Goal: Task Accomplishment & Management: Use online tool/utility

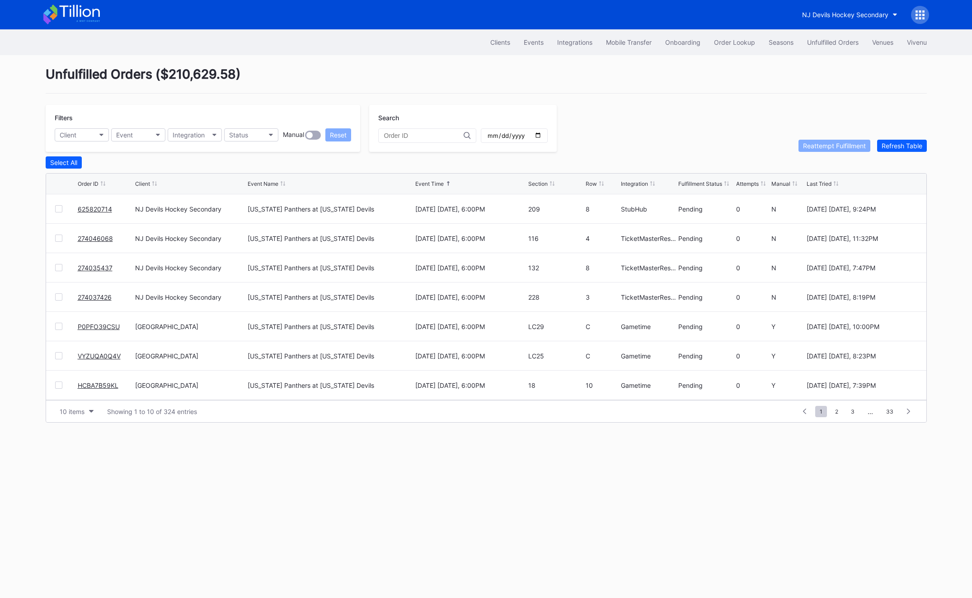
scroll to position [88, 0]
click at [694, 40] on div "Onboarding" at bounding box center [682, 42] width 35 height 8
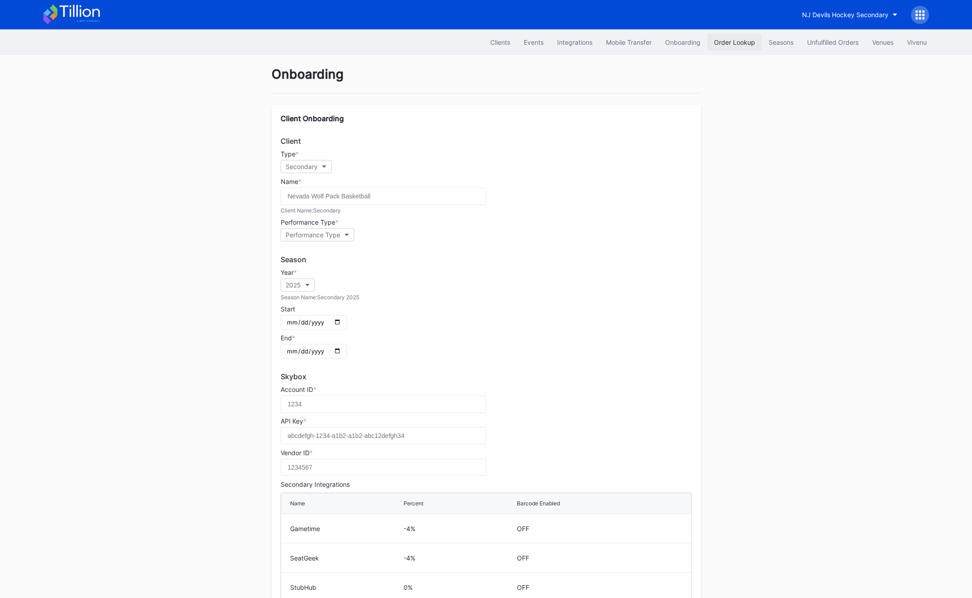
click at [731, 44] on div "Order Lookup" at bounding box center [734, 42] width 41 height 8
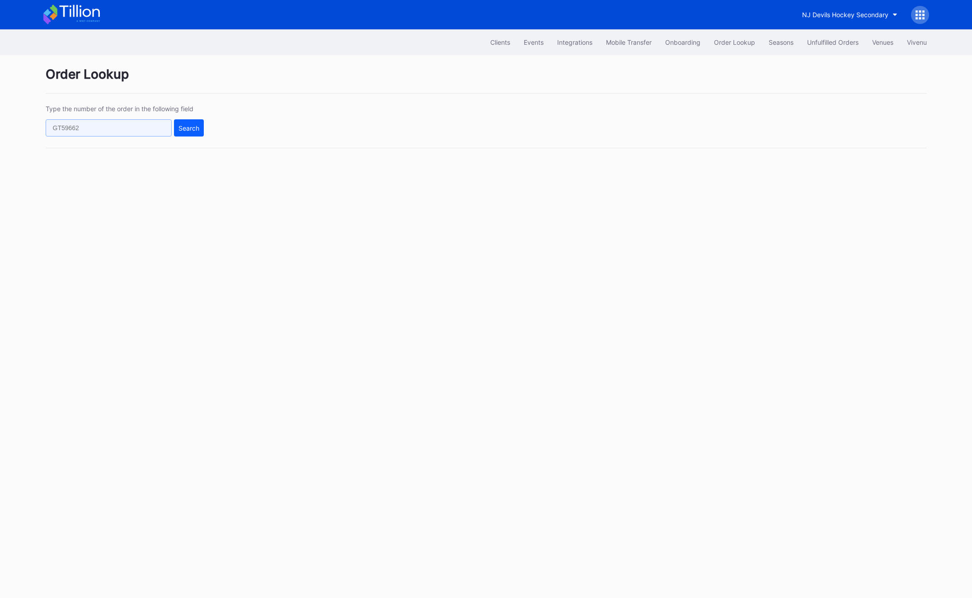
click at [151, 121] on input "text" at bounding box center [109, 127] width 126 height 17
paste input "625585868"
type input "625585868"
click at [192, 126] on div "Search" at bounding box center [189, 128] width 21 height 8
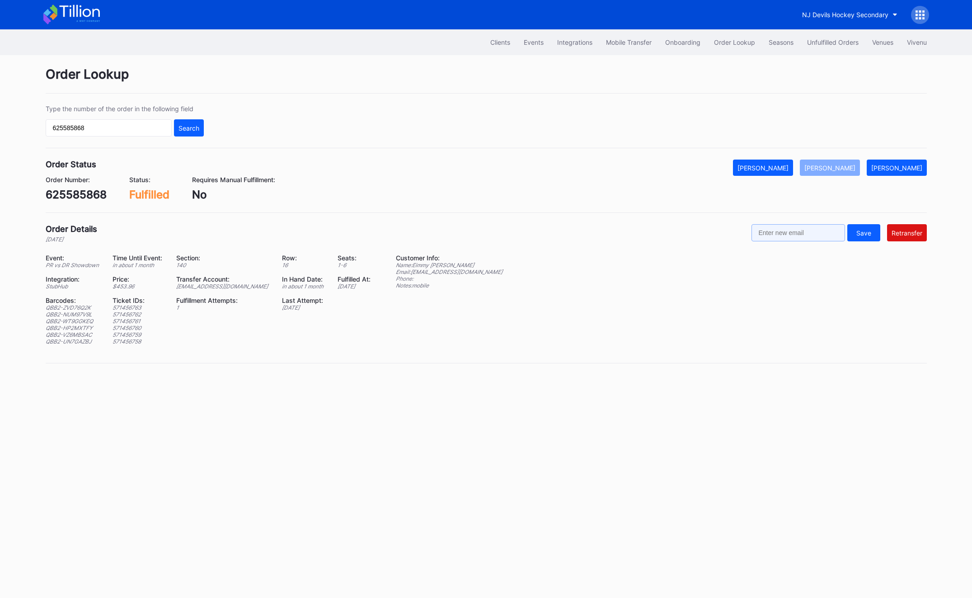
click at [804, 232] on input "text" at bounding box center [799, 232] width 94 height 17
paste input "[EMAIL_ADDRESS][DOMAIN_NAME]"
type input "[EMAIL_ADDRESS][DOMAIN_NAME]"
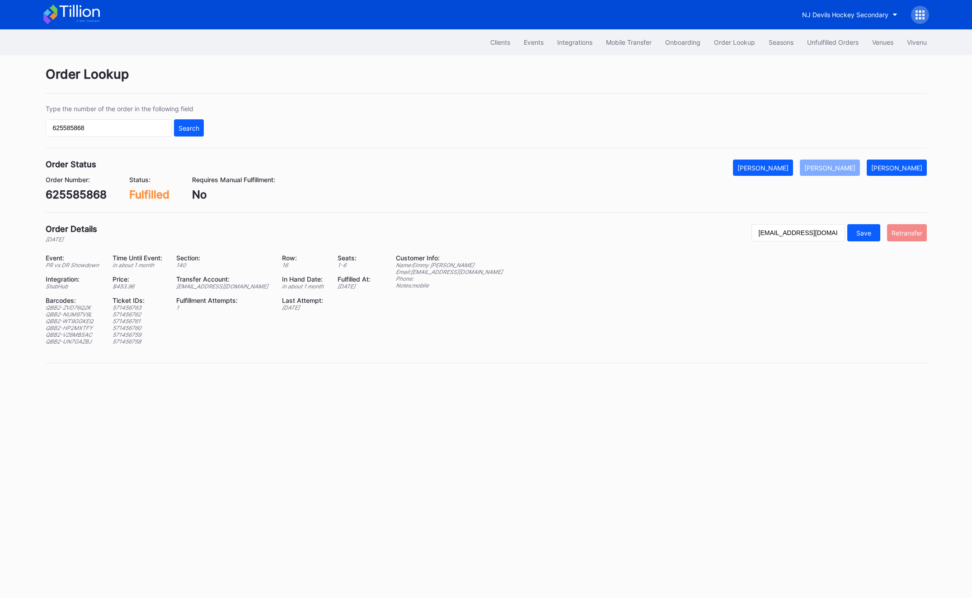
click at [924, 230] on button "Retransfer" at bounding box center [907, 232] width 40 height 17
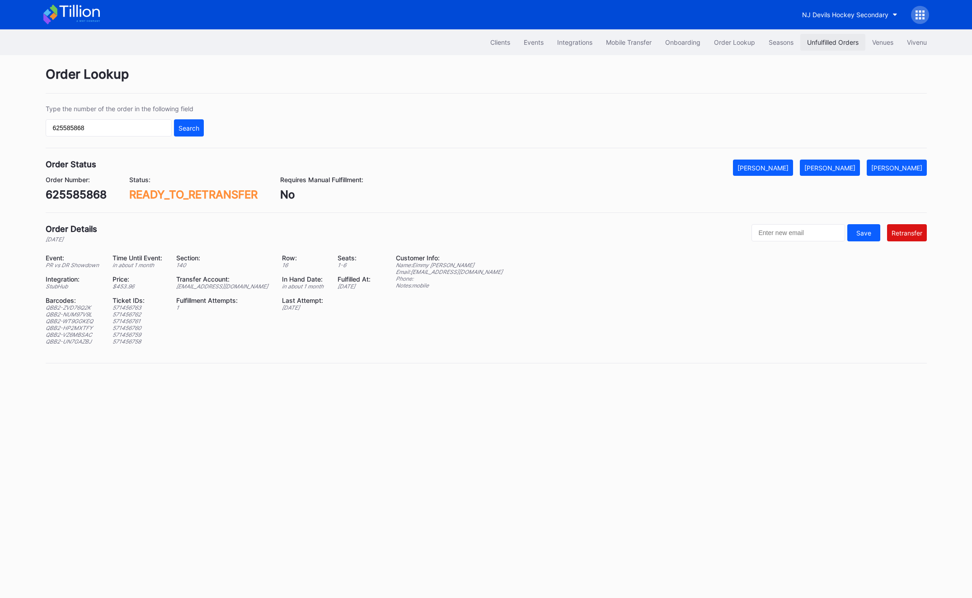
click at [849, 48] on button "Unfulfilled Orders" at bounding box center [833, 42] width 65 height 17
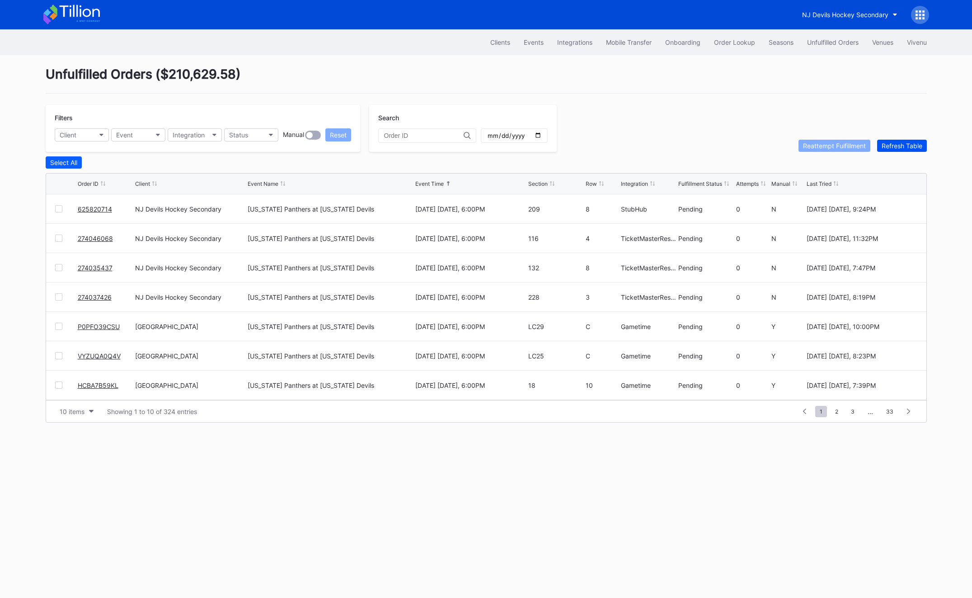
click at [904, 148] on div "Refresh Table" at bounding box center [902, 146] width 41 height 8
click at [715, 49] on button "Order Lookup" at bounding box center [735, 42] width 55 height 17
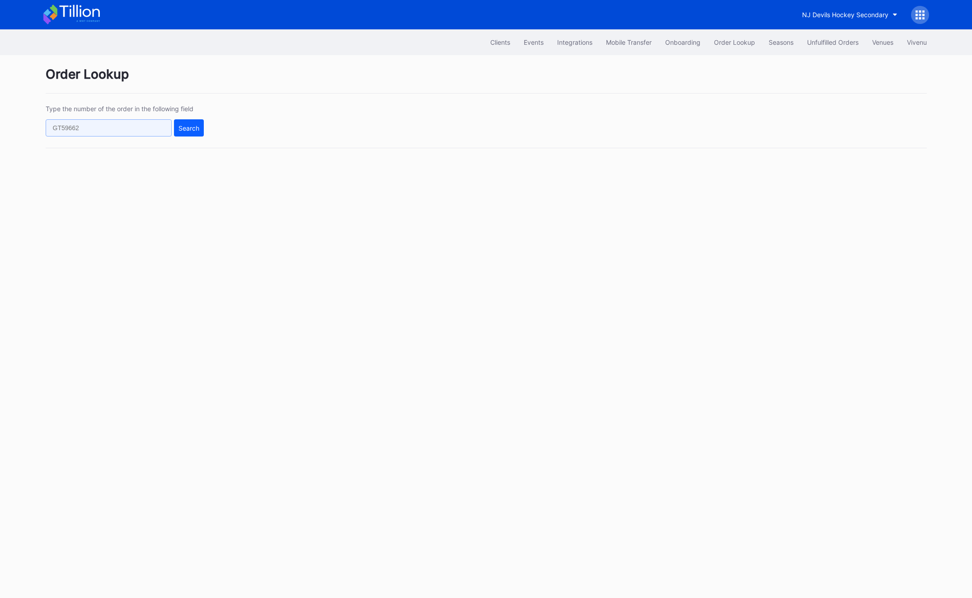
click at [94, 135] on input "text" at bounding box center [109, 127] width 126 height 17
paste input "624797054"
type input "624797054"
click at [198, 135] on button "Search" at bounding box center [189, 127] width 30 height 17
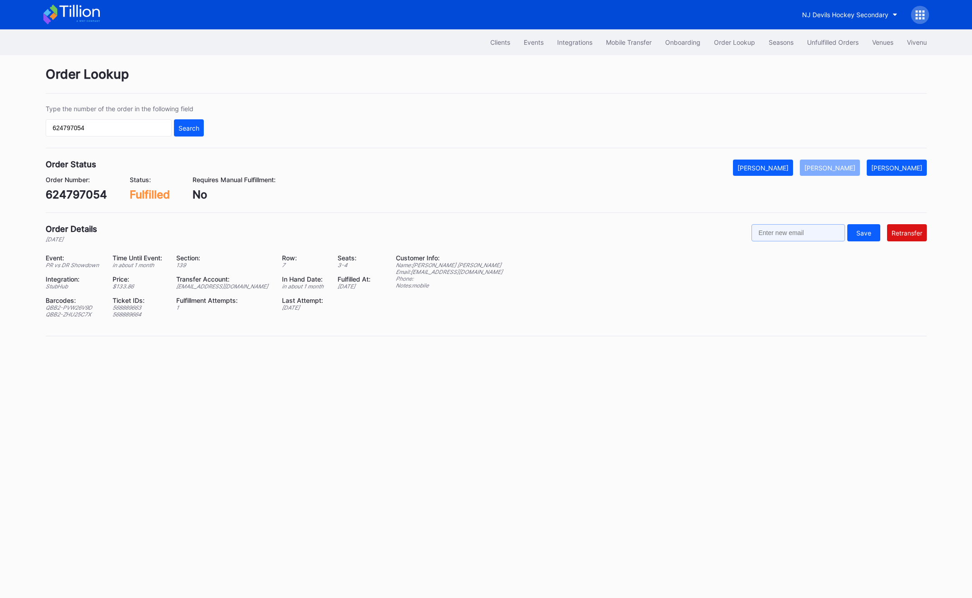
click at [792, 236] on input "text" at bounding box center [799, 232] width 94 height 17
paste input "[EMAIL_ADDRESS][DOMAIN_NAME]"
type input "[EMAIL_ADDRESS][DOMAIN_NAME]"
click at [930, 236] on div "Order Lookup Type the number of the order in the following field 624797054 Sear…" at bounding box center [486, 207] width 904 height 304
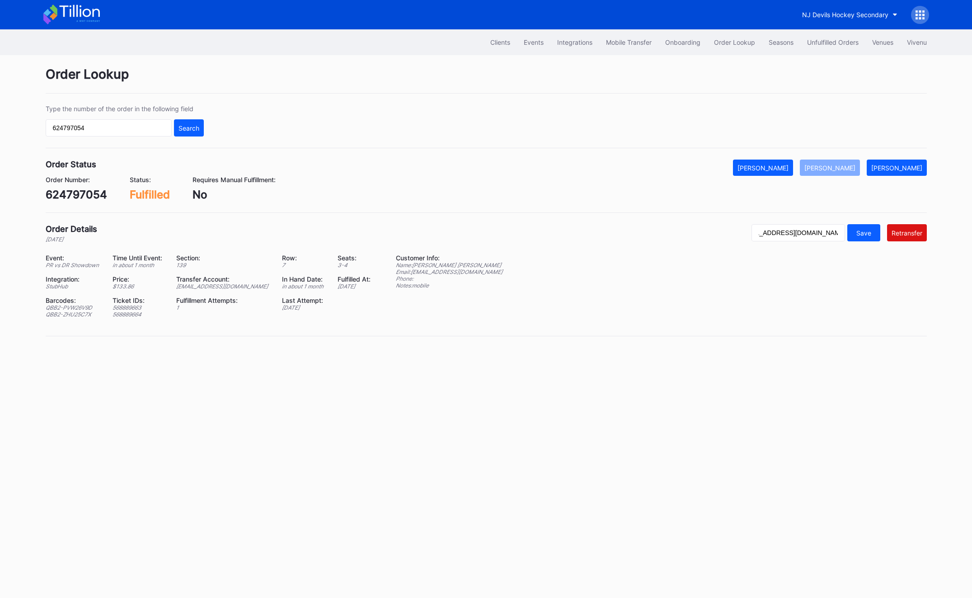
scroll to position [0, 0]
click at [913, 235] on div "Retransfer" at bounding box center [907, 233] width 31 height 8
